Goal: Information Seeking & Learning: Check status

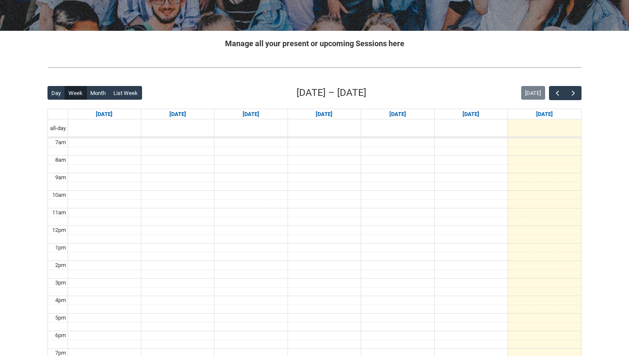
scroll to position [151, 0]
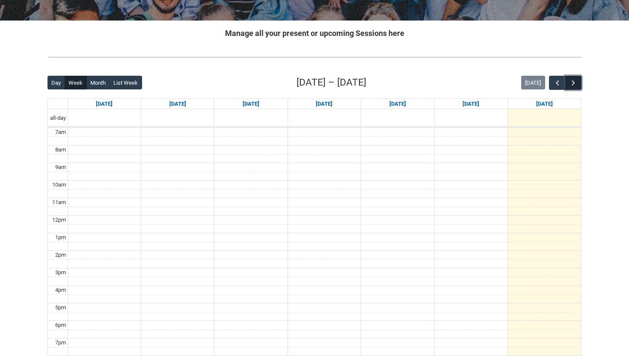
click at [572, 79] on span "button" at bounding box center [573, 83] width 9 height 9
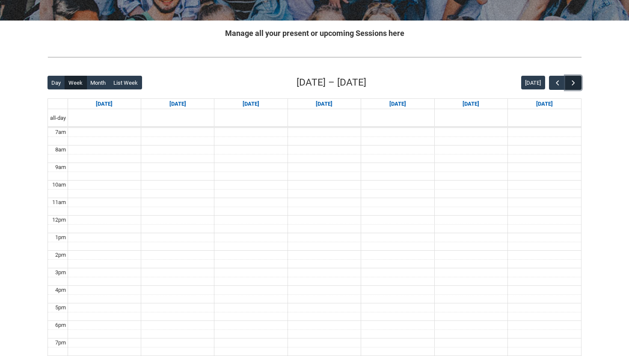
click at [572, 79] on span "button" at bounding box center [573, 83] width 9 height 9
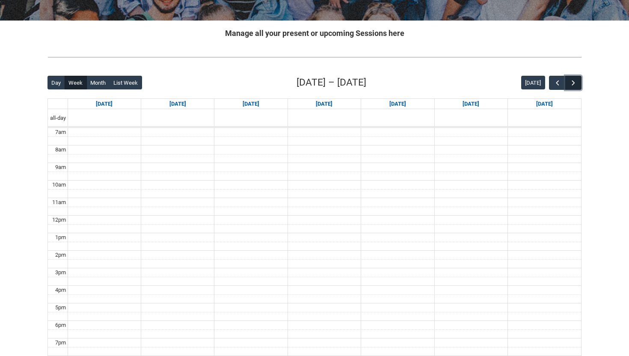
click at [572, 79] on span "button" at bounding box center [573, 83] width 9 height 9
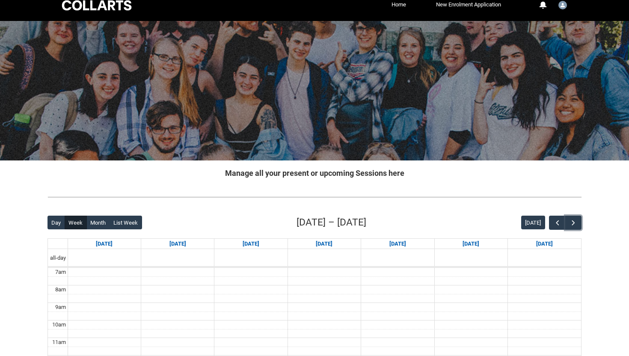
scroll to position [0, 0]
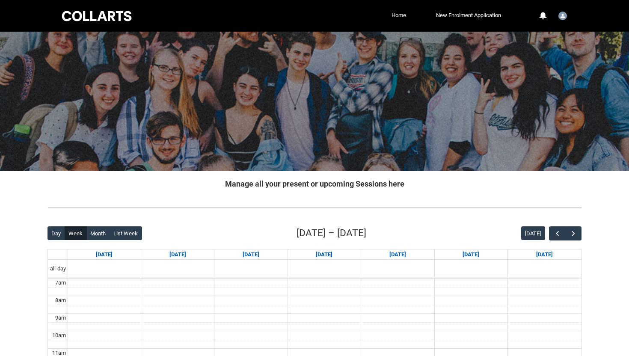
click at [393, 19] on link "Home" at bounding box center [399, 15] width 19 height 13
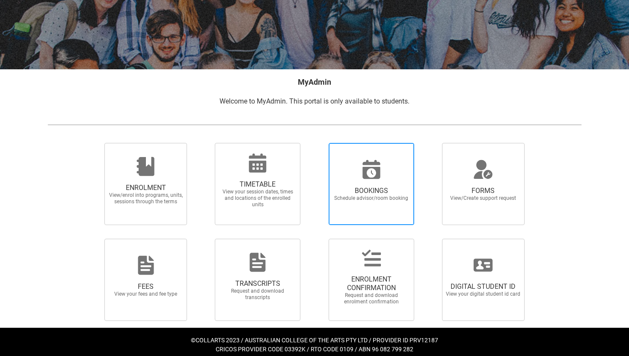
scroll to position [108, 0]
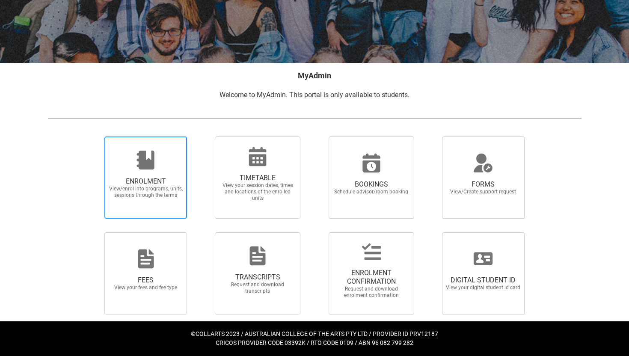
click at [158, 194] on span "View/enrol into programs, units, sessions through the terms" at bounding box center [145, 192] width 75 height 13
click at [94, 137] on input "ENROLMENT View/enrol into programs, units, sessions through the terms" at bounding box center [94, 136] width 0 height 0
radio input "true"
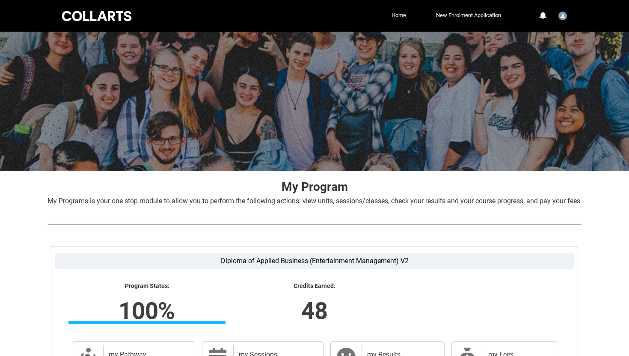
scroll to position [121, 0]
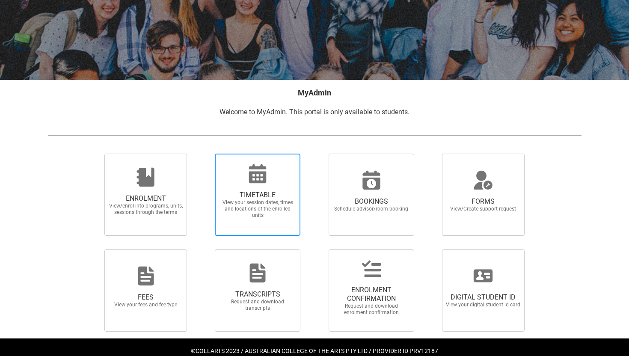
scroll to position [108, 0]
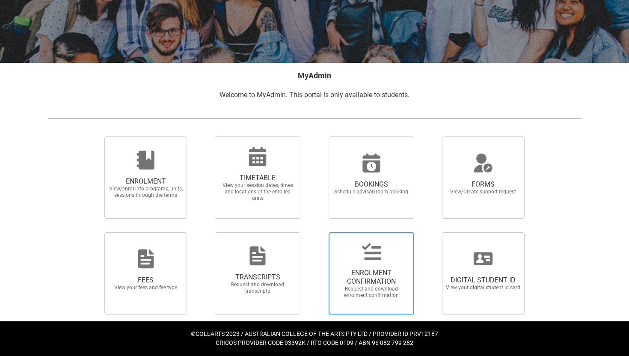
click at [367, 261] on icon at bounding box center [371, 251] width 21 height 21
click at [318, 232] on input "ENROLMENT CONFIRMATION Request and download enrolment confirmation" at bounding box center [318, 232] width 0 height 0
radio input "true"
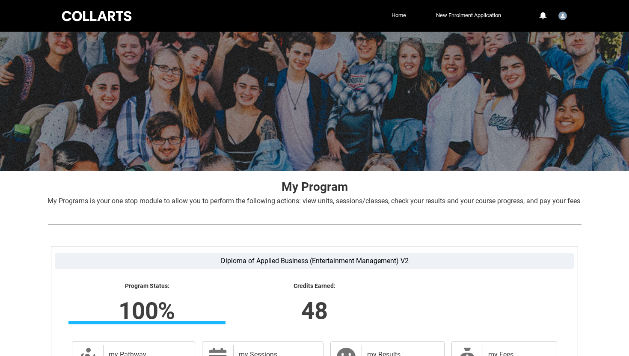
scroll to position [121, 0]
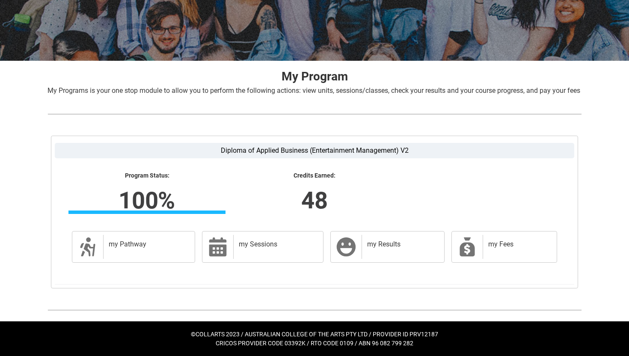
click at [372, 265] on td "my Results my Results" at bounding box center [387, 247] width 121 height 39
click at [373, 255] on div "my Results" at bounding box center [401, 247] width 79 height 24
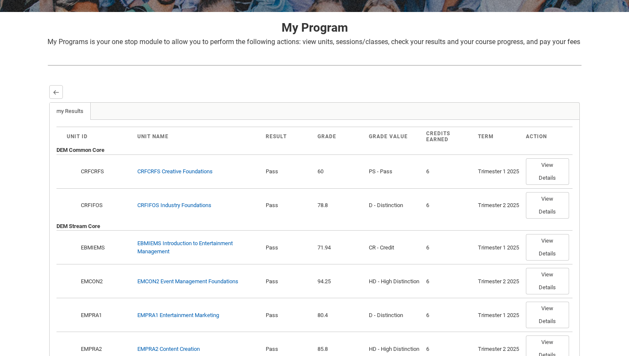
scroll to position [163, 0]
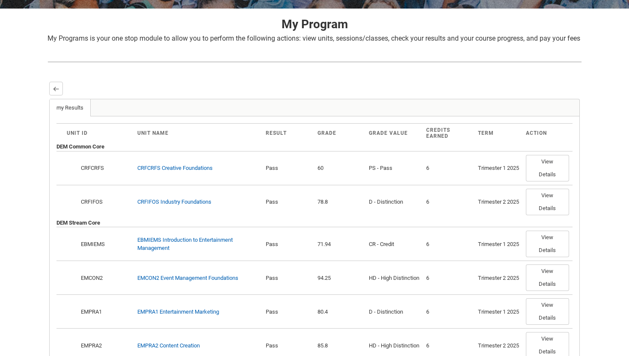
click at [598, 217] on div "Skip to Main Content Collarts Education Community Home New Enrolment Applicatio…" at bounding box center [314, 170] width 629 height 666
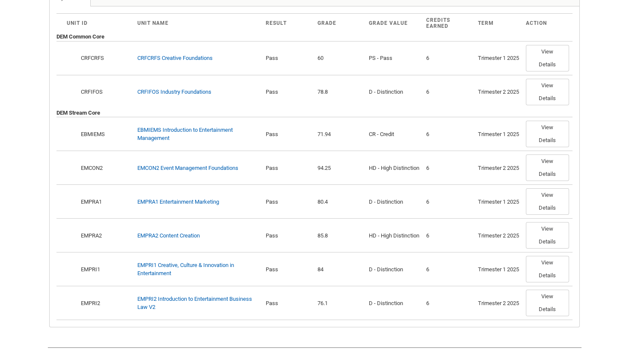
scroll to position [277, 0]
